Goal: Contribute content

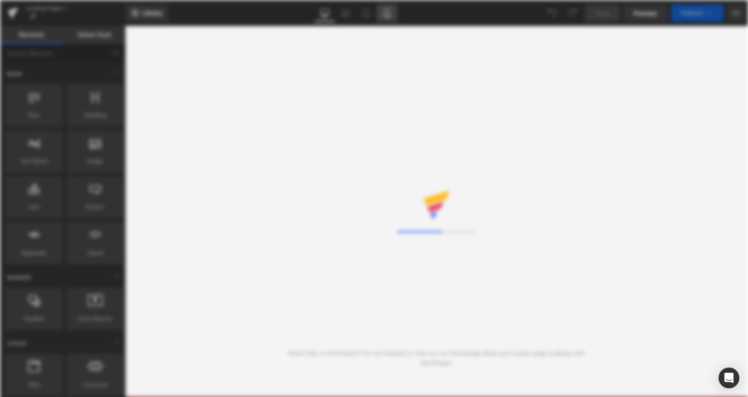
click at [389, 12] on icon at bounding box center [387, 13] width 5 height 8
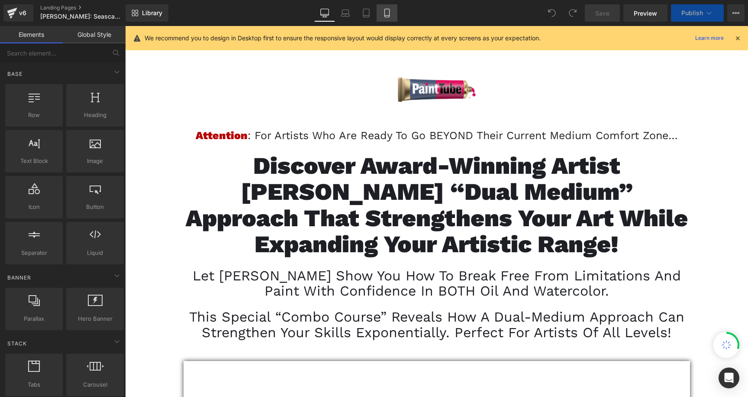
click at [391, 14] on icon at bounding box center [387, 13] width 9 height 9
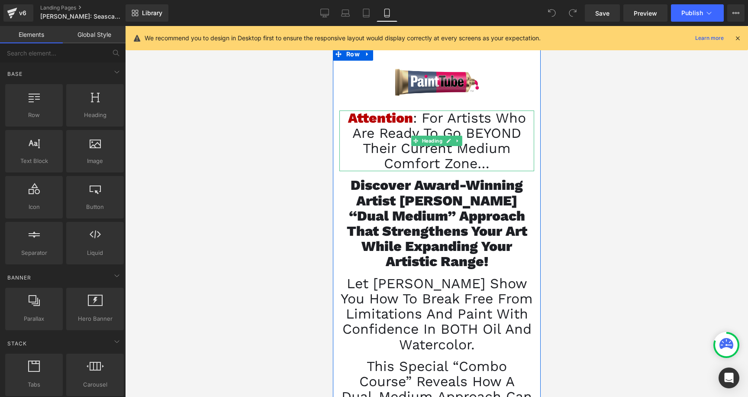
click at [457, 128] on span ": For artists who are ready to go BEYOND their current medium comfort zone…" at bounding box center [439, 141] width 174 height 62
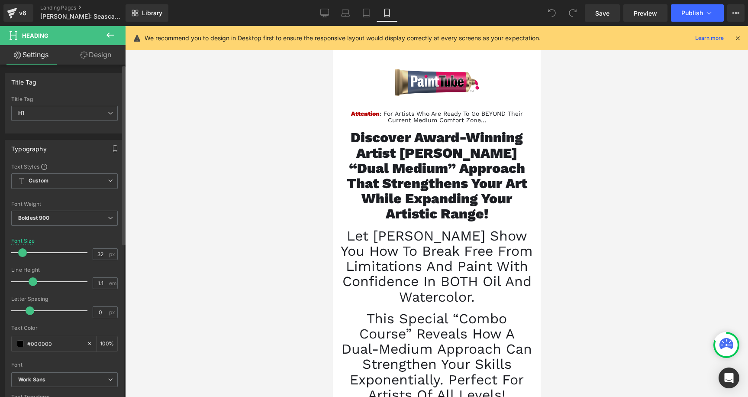
drag, startPoint x: 34, startPoint y: 253, endPoint x: 22, endPoint y: 254, distance: 12.7
click at [22, 254] on span at bounding box center [22, 252] width 9 height 9
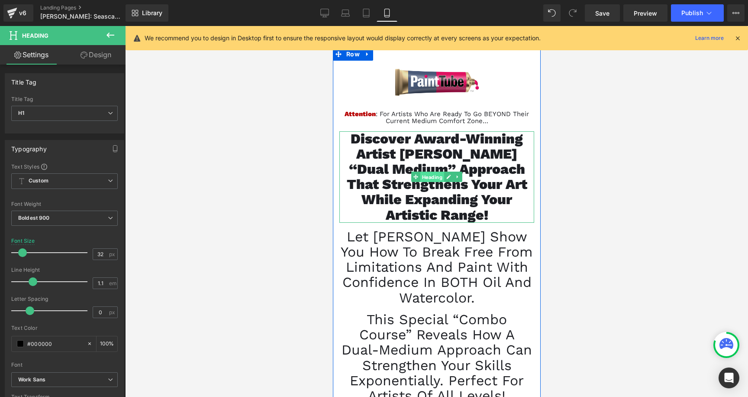
click at [427, 178] on span "Heading" at bounding box center [432, 177] width 24 height 10
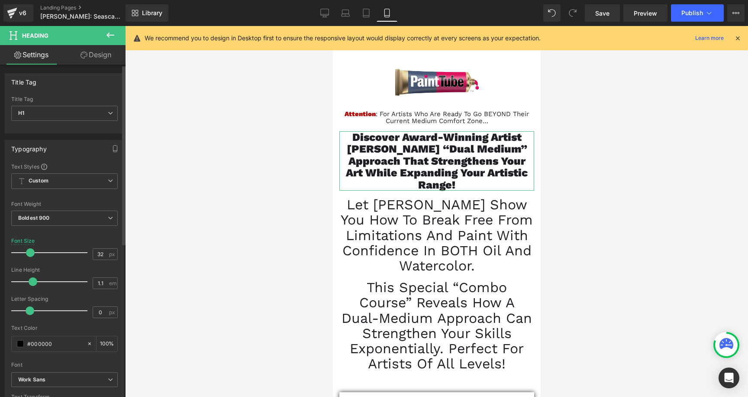
drag, startPoint x: 35, startPoint y: 249, endPoint x: 30, endPoint y: 249, distance: 5.3
click at [30, 249] on span at bounding box center [30, 252] width 9 height 9
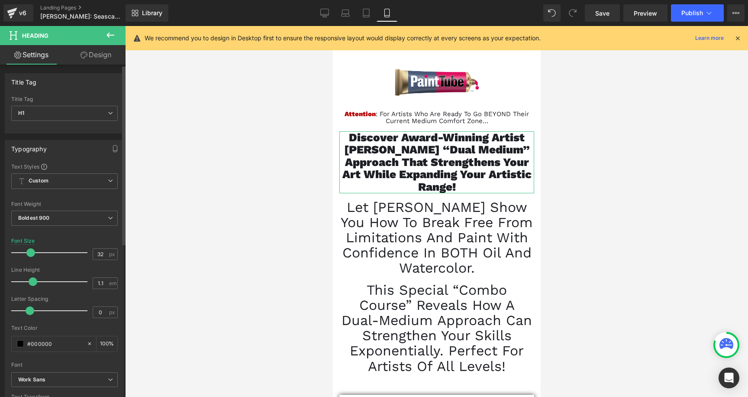
click at [33, 252] on span at bounding box center [30, 252] width 9 height 9
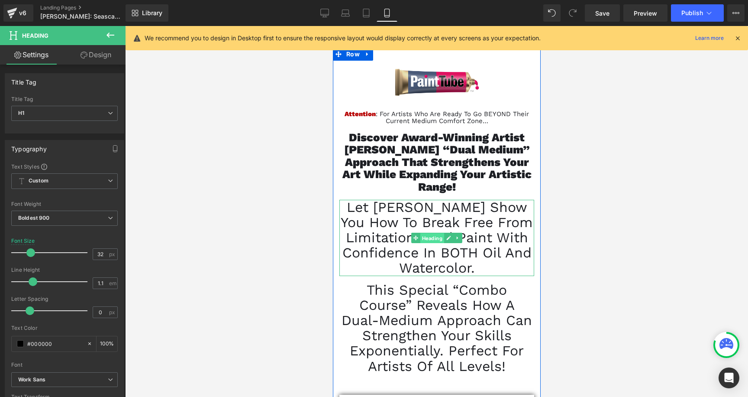
click at [436, 240] on span "Heading" at bounding box center [432, 238] width 24 height 10
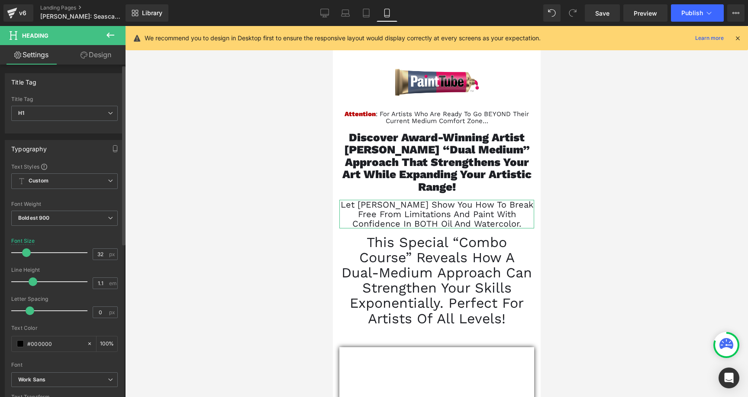
drag, startPoint x: 33, startPoint y: 253, endPoint x: 24, endPoint y: 253, distance: 9.1
click at [24, 253] on span at bounding box center [26, 252] width 9 height 9
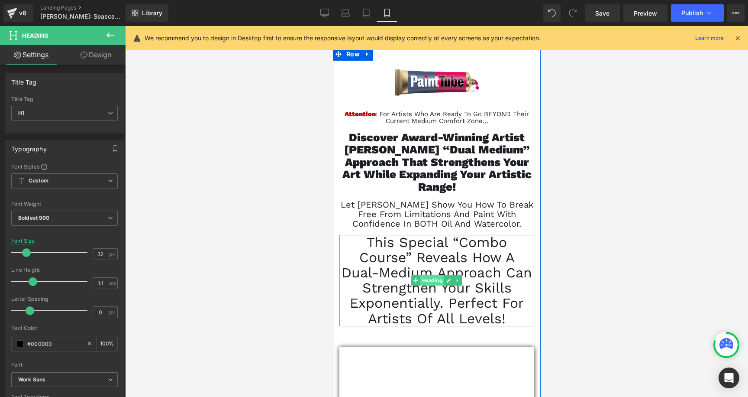
click at [428, 281] on span "Heading" at bounding box center [432, 280] width 24 height 10
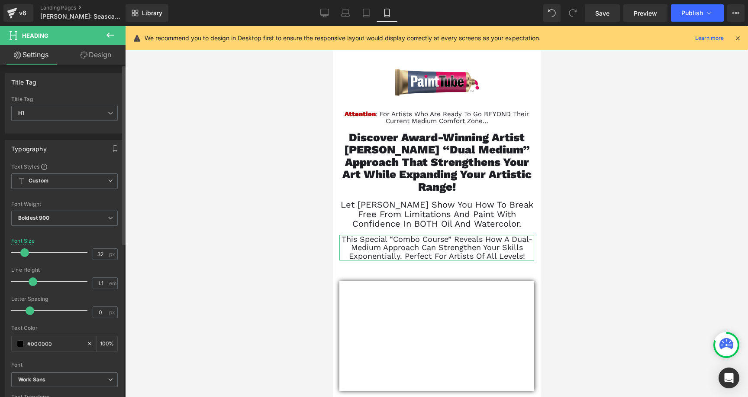
drag, startPoint x: 36, startPoint y: 256, endPoint x: 25, endPoint y: 258, distance: 11.5
click at [25, 258] on div at bounding box center [52, 252] width 72 height 17
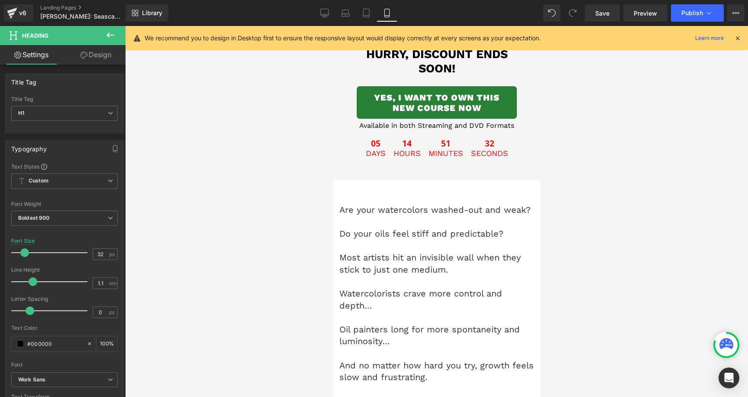
scroll to position [328, 0]
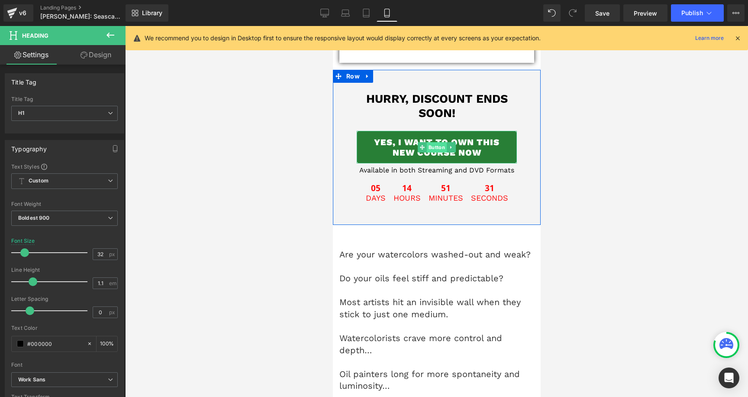
click at [432, 149] on span "Button" at bounding box center [437, 147] width 20 height 10
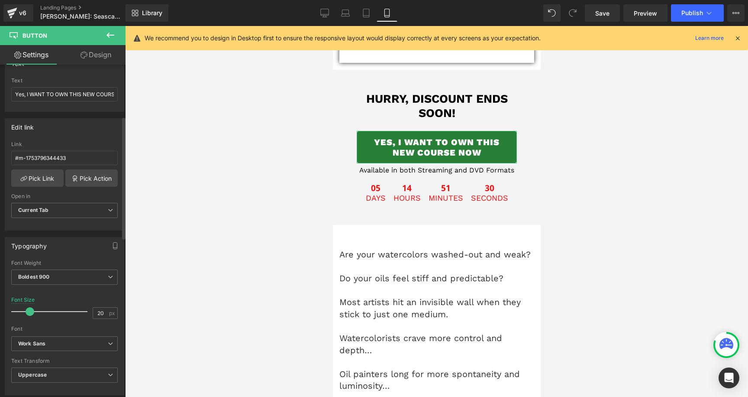
scroll to position [222, 0]
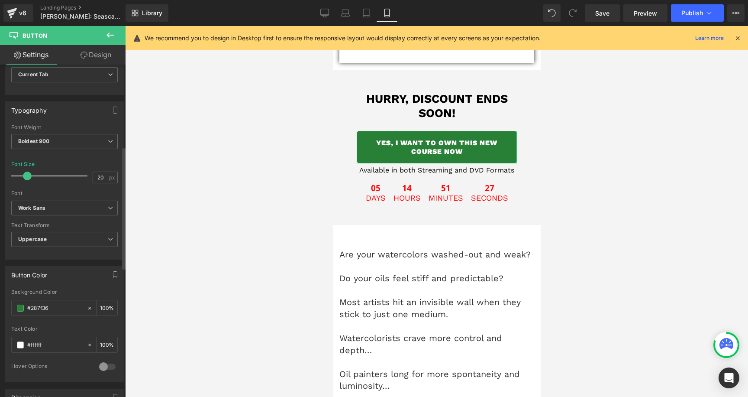
click at [27, 176] on span at bounding box center [27, 176] width 9 height 9
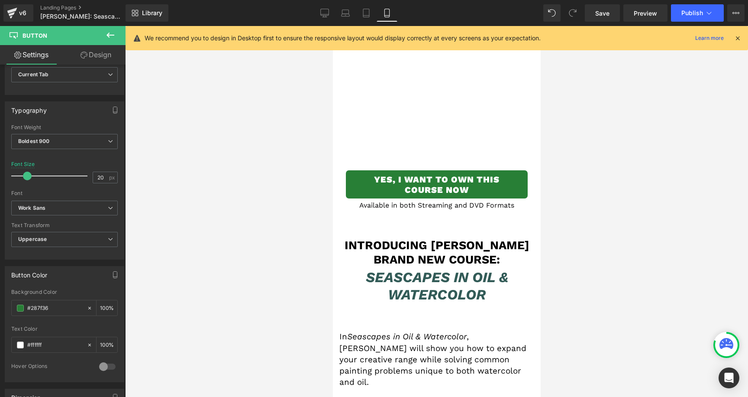
scroll to position [2924, 0]
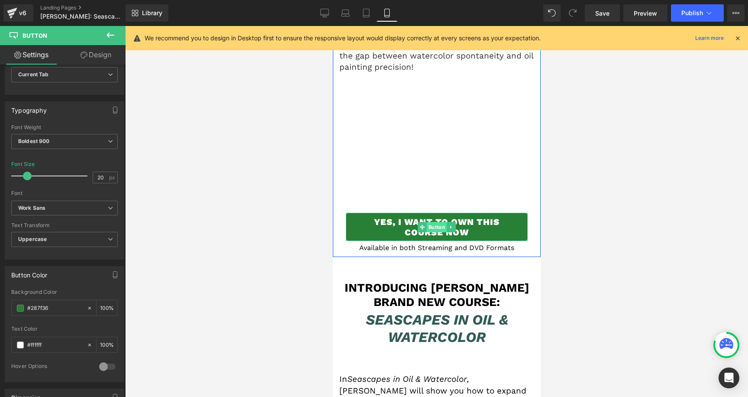
click at [439, 222] on span "Button" at bounding box center [437, 227] width 20 height 10
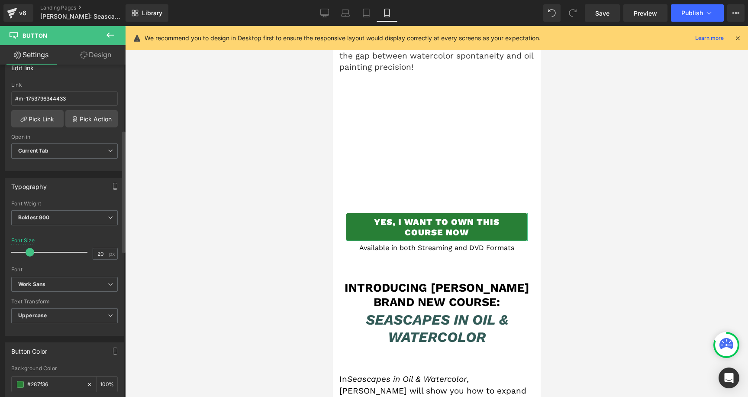
scroll to position [205, 0]
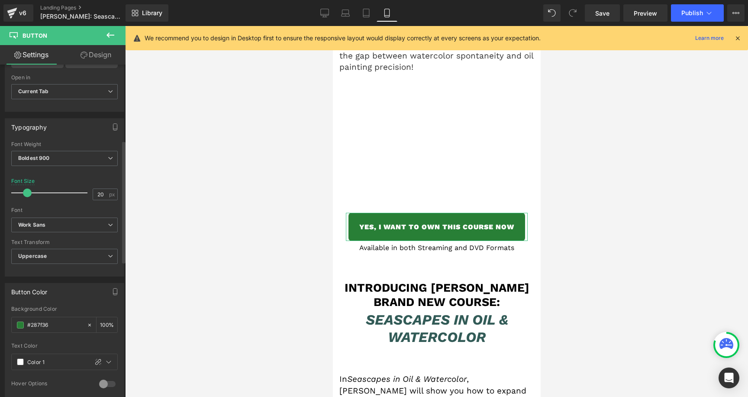
drag, startPoint x: 27, startPoint y: 191, endPoint x: 154, endPoint y: 209, distance: 127.7
click at [24, 193] on span at bounding box center [27, 192] width 9 height 9
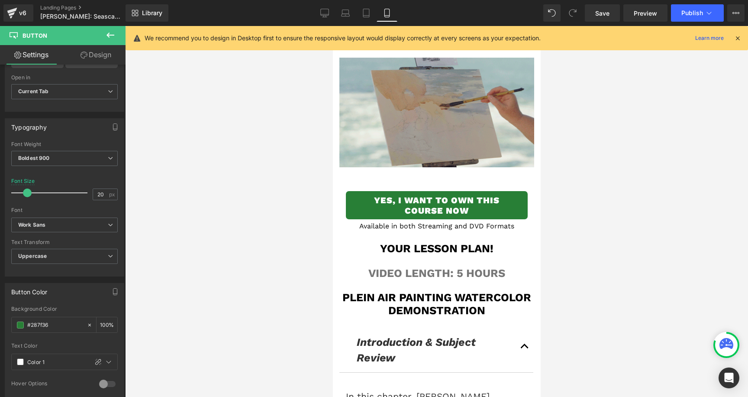
scroll to position [4187, 0]
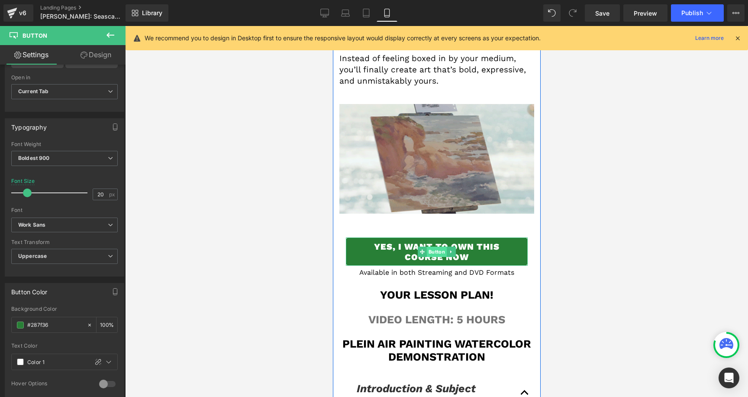
click at [440, 246] on span "Button" at bounding box center [437, 251] width 20 height 10
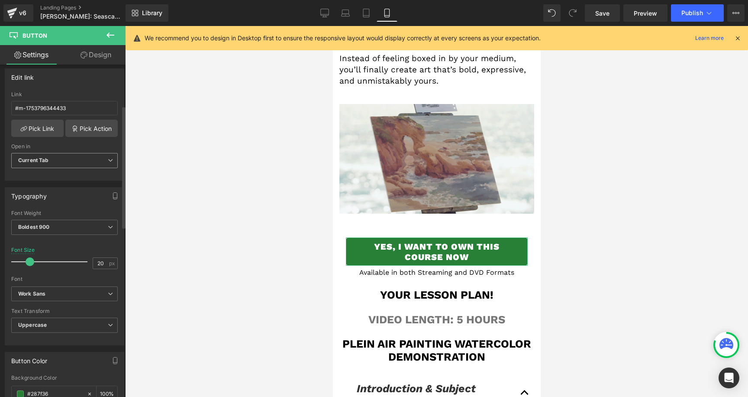
scroll to position [180, 0]
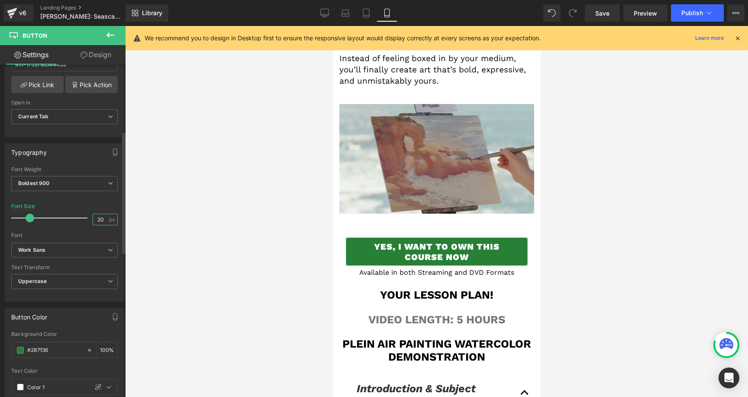
click at [95, 218] on input "20" at bounding box center [100, 219] width 15 height 11
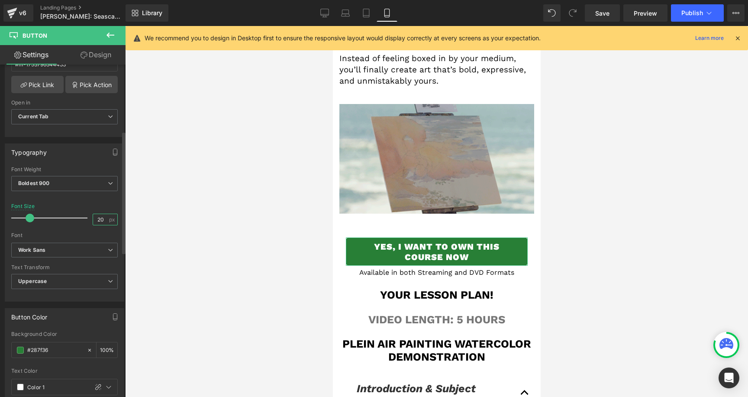
click at [95, 218] on input "20" at bounding box center [100, 219] width 15 height 11
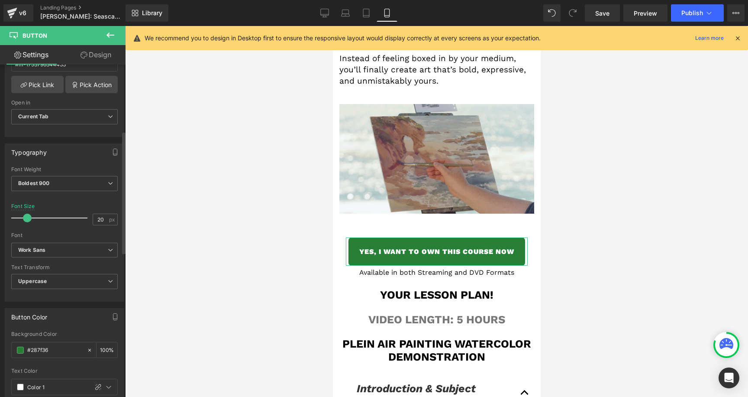
click at [28, 219] on span at bounding box center [27, 218] width 9 height 9
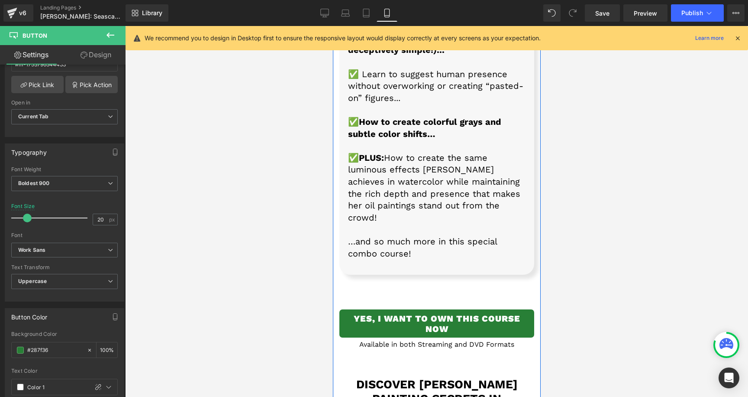
scroll to position [8381, 0]
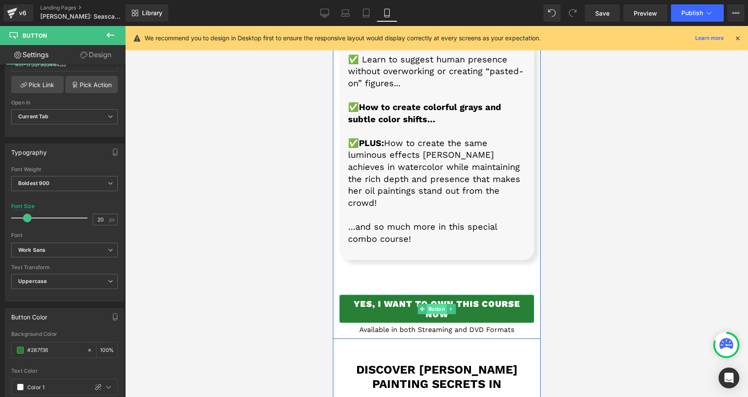
click at [435, 304] on span "Button" at bounding box center [437, 309] width 20 height 10
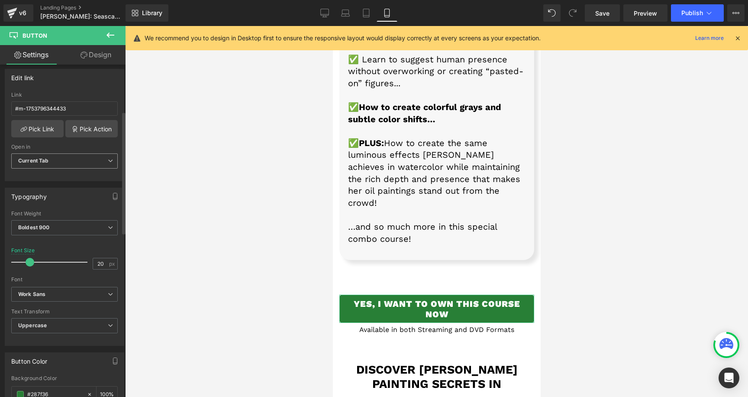
scroll to position [141, 0]
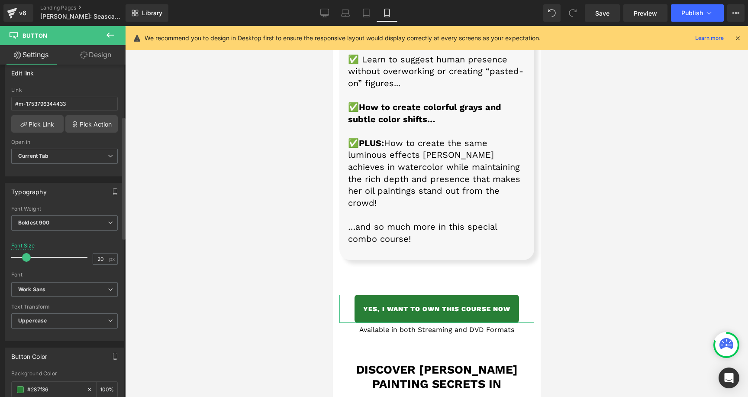
click at [24, 256] on span at bounding box center [26, 257] width 9 height 9
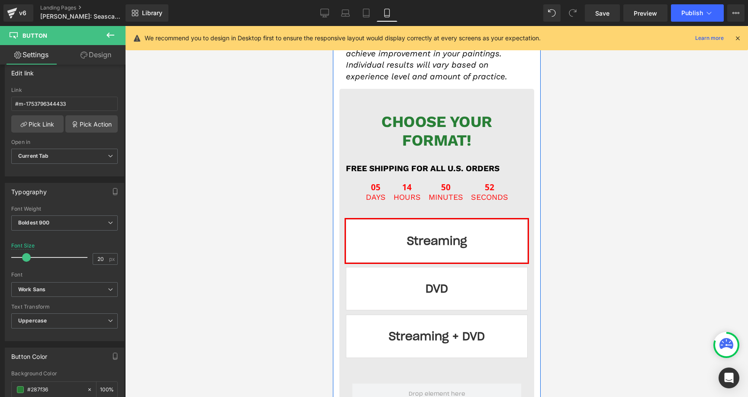
scroll to position [10525, 0]
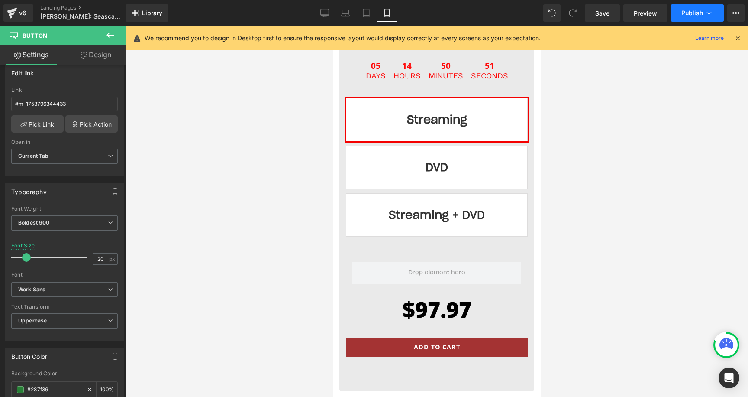
click at [694, 13] on span "Publish" at bounding box center [693, 13] width 22 height 7
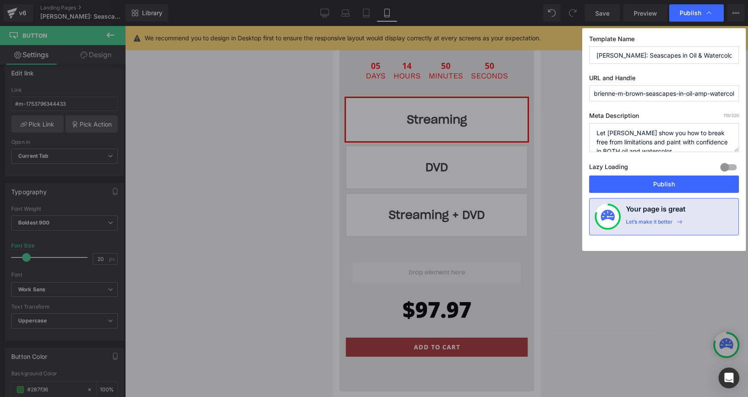
click at [669, 180] on button "Publish" at bounding box center [664, 183] width 150 height 17
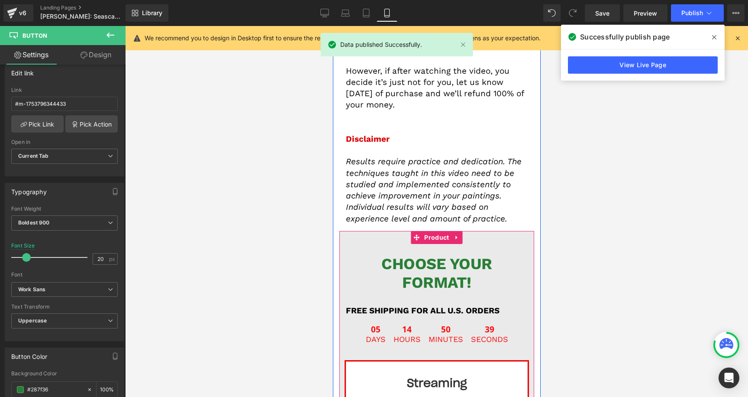
scroll to position [10250, 0]
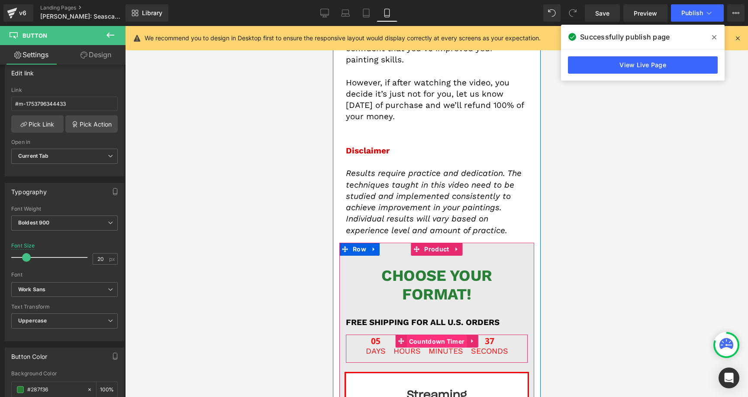
click at [438, 335] on span "Countdown Timer" at bounding box center [437, 341] width 60 height 13
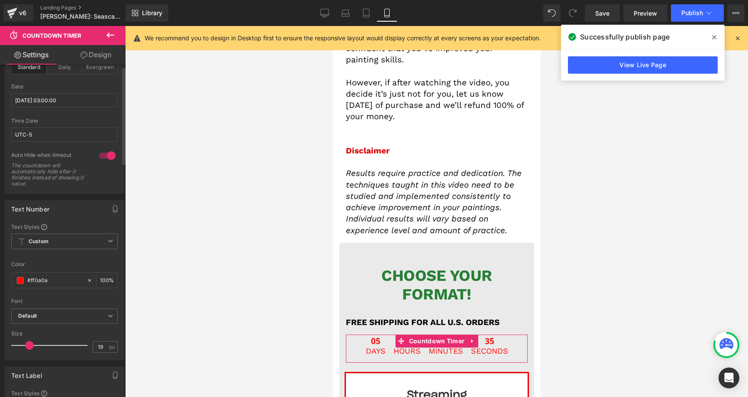
scroll to position [52, 0]
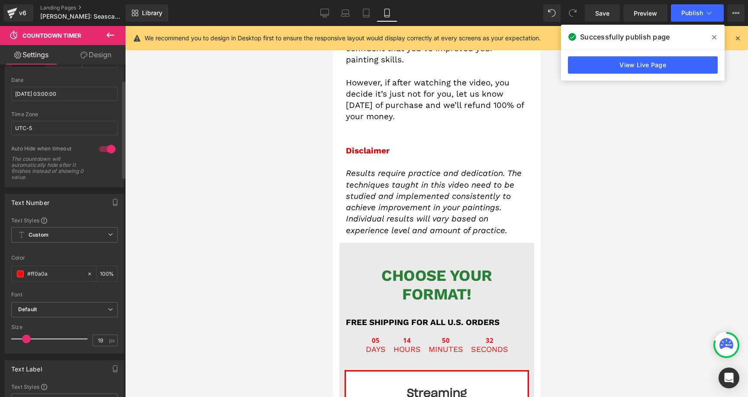
click at [23, 339] on span at bounding box center [26, 338] width 9 height 9
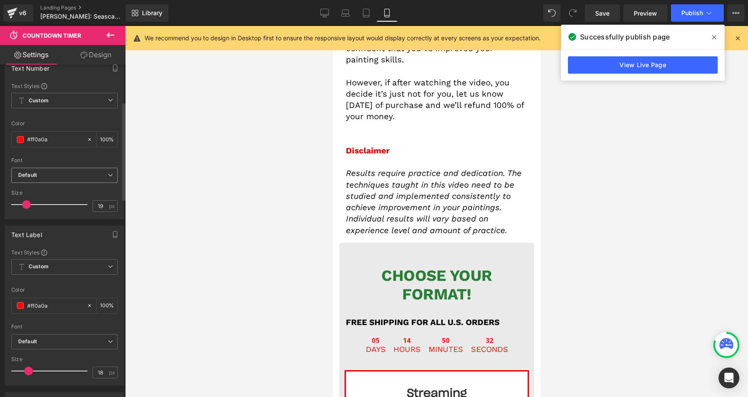
scroll to position [276, 0]
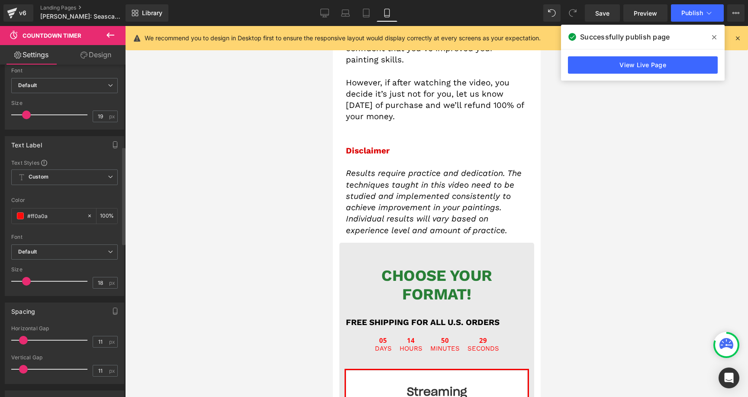
click at [27, 281] on span at bounding box center [26, 281] width 9 height 9
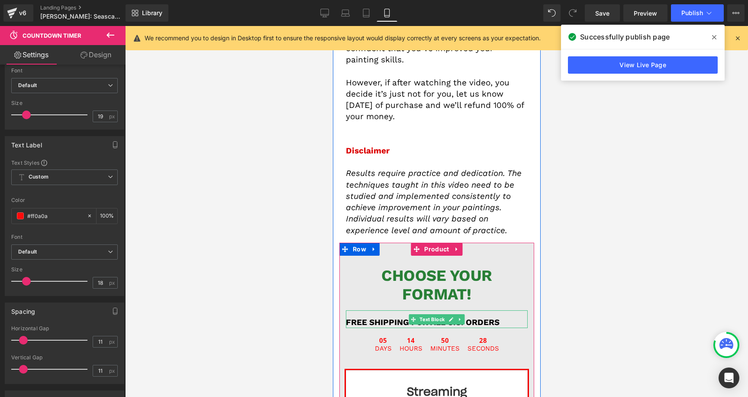
click at [395, 317] on strong "FREE SHIPPING FOR ALL U.S. ORDERS" at bounding box center [423, 322] width 154 height 10
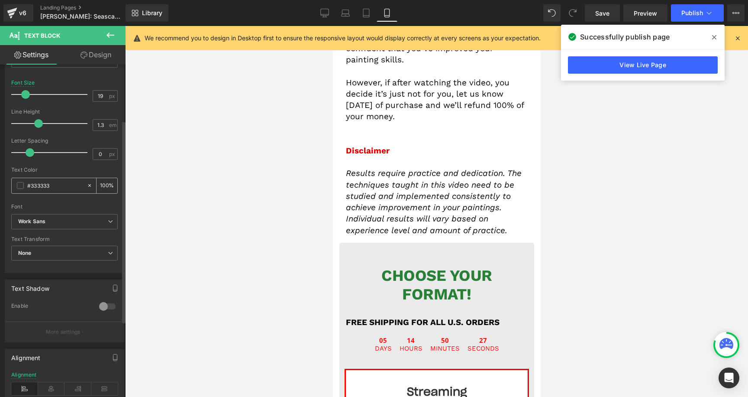
scroll to position [112, 0]
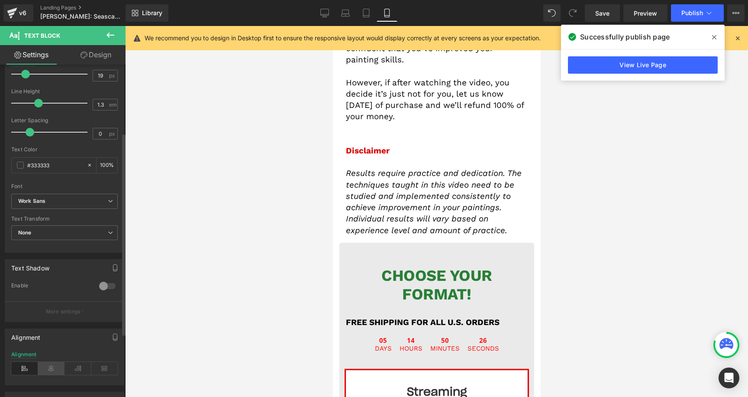
click at [51, 363] on icon at bounding box center [51, 368] width 27 height 13
click at [688, 14] on span "Publish" at bounding box center [693, 13] width 22 height 7
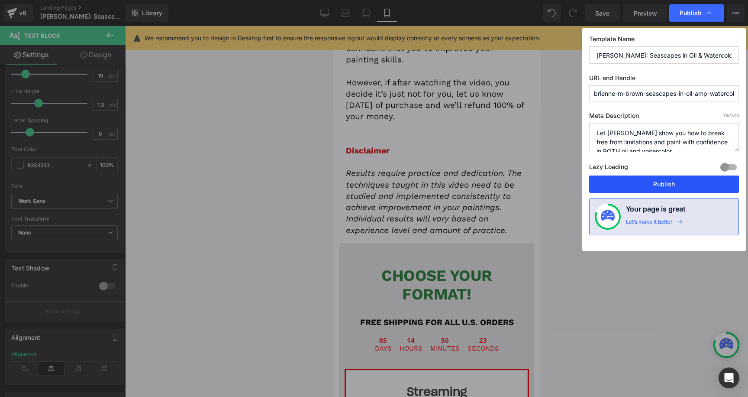
click at [640, 176] on button "Publish" at bounding box center [664, 183] width 150 height 17
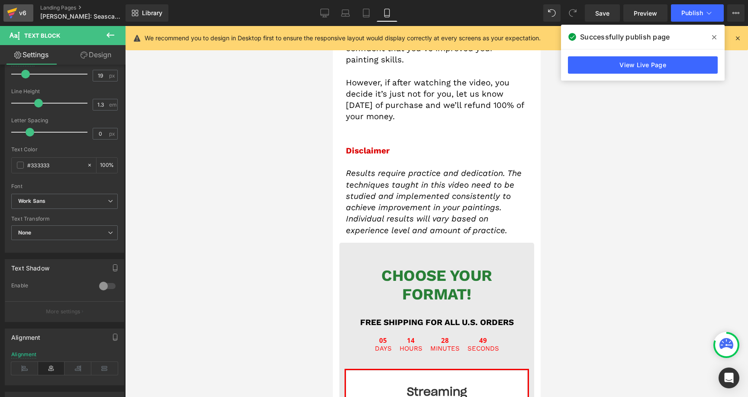
click at [28, 9] on div "v6" at bounding box center [22, 12] width 11 height 11
